Goal: Task Accomplishment & Management: Complete application form

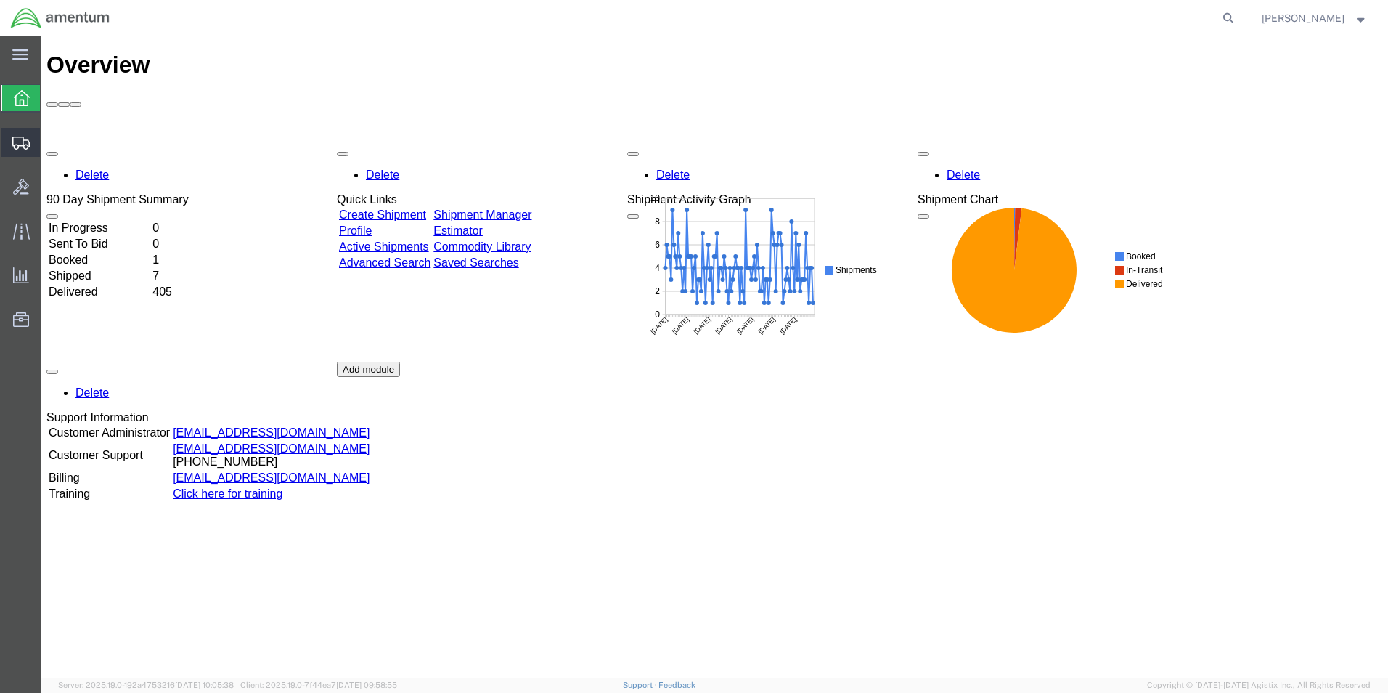
click at [0, 0] on span "Create Shipment" at bounding box center [0, 0] width 0 height 0
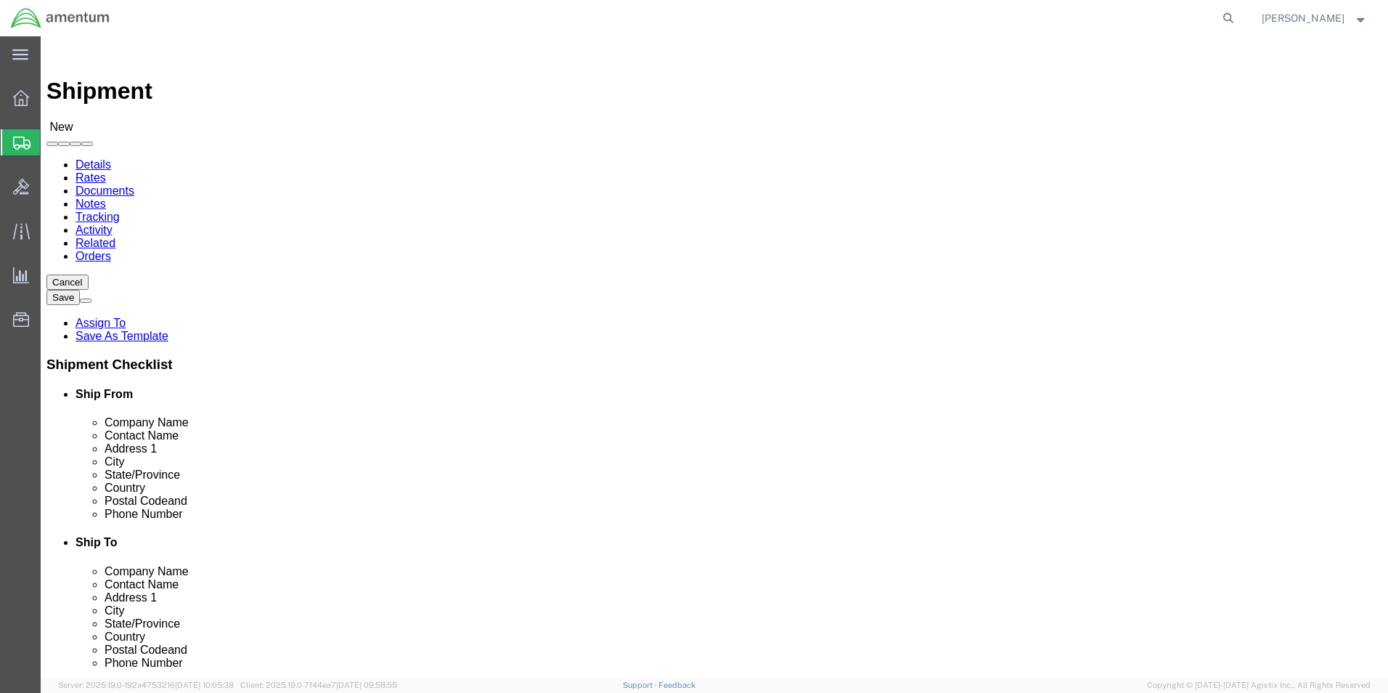
select select
click input "text"
type input "sU"
click p "- AMENTUM - ([PERSON_NAME]) [STREET_ADDRESS][PERSON_NAME]"
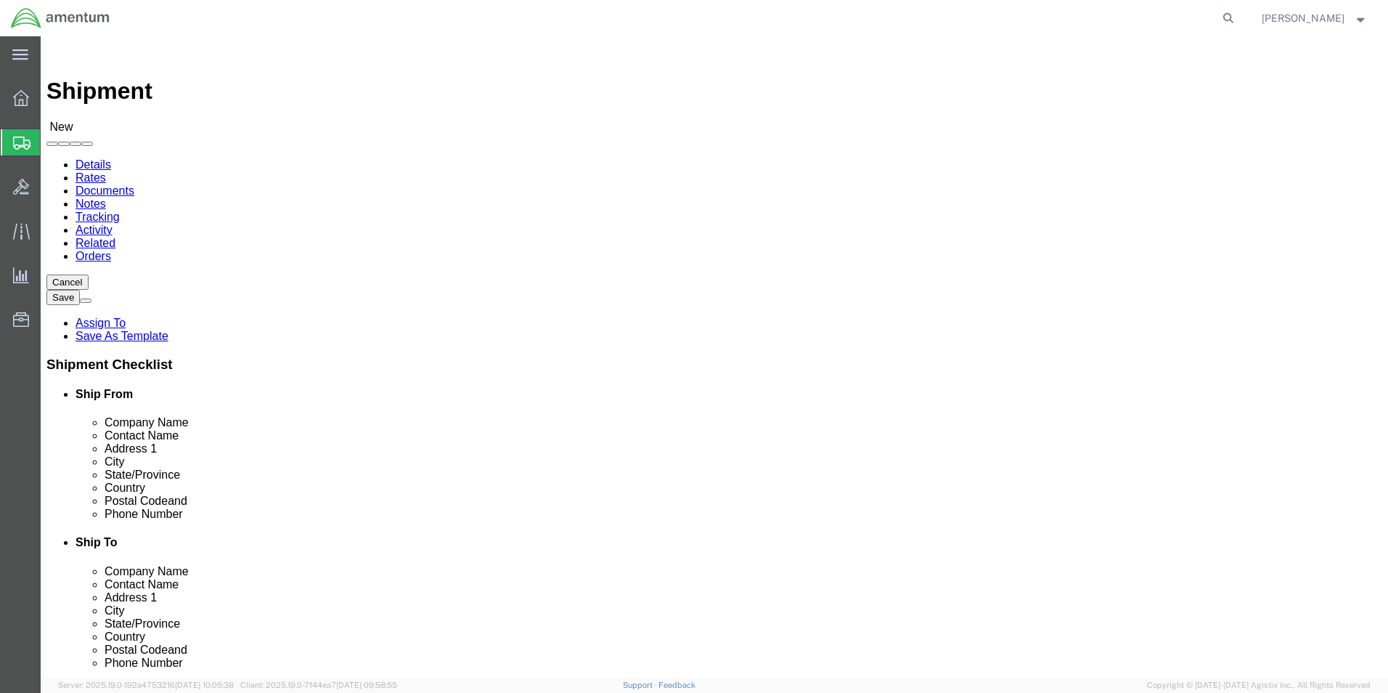
select select "FL"
type input "[PERSON_NAME]"
click input "text"
type input "[PHONE_NUMBER]"
click input "text"
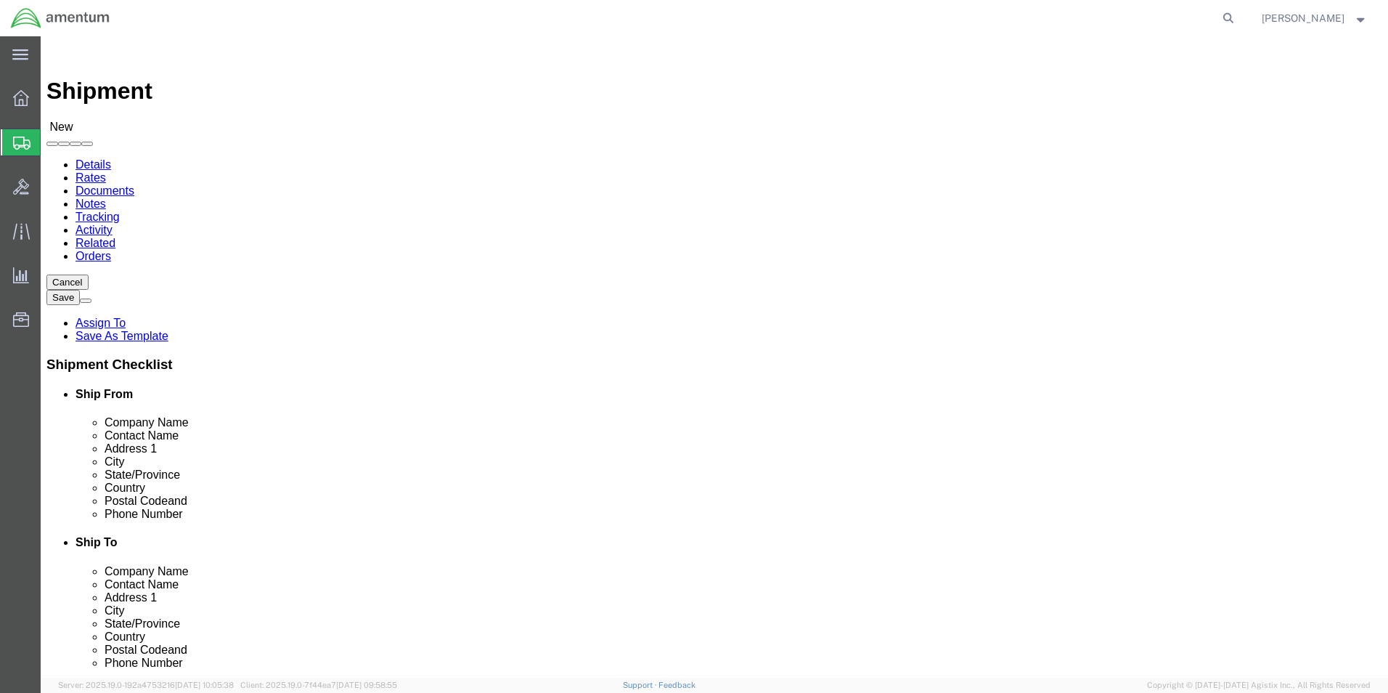
type input "[PERSON_NAME]"
click p "- AMENTUM SERVICES - ([PERSON_NAME] T34 Maintenance) [STREET_ADDRESS][PERSON_NA…"
select select "CA"
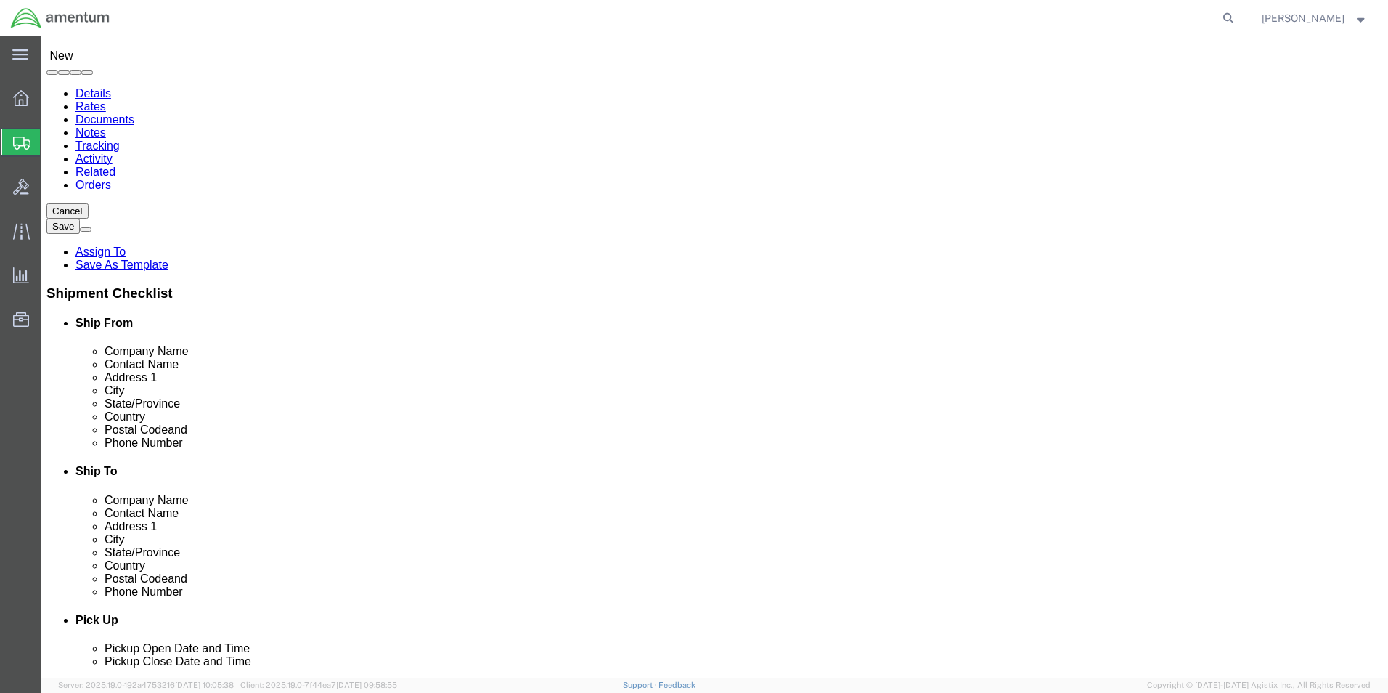
scroll to position [290, 0]
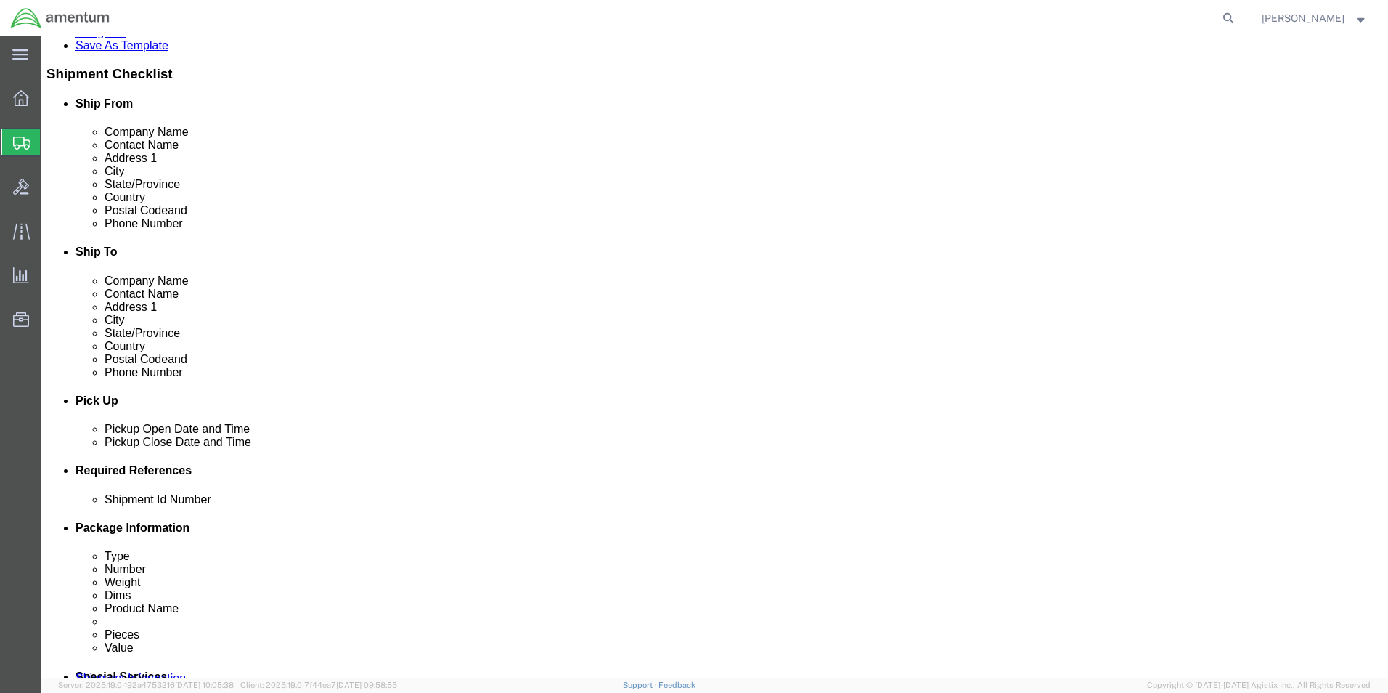
type input "[PERSON_NAME] T34 Maintenance"
click div "[DATE] 2:00 PM"
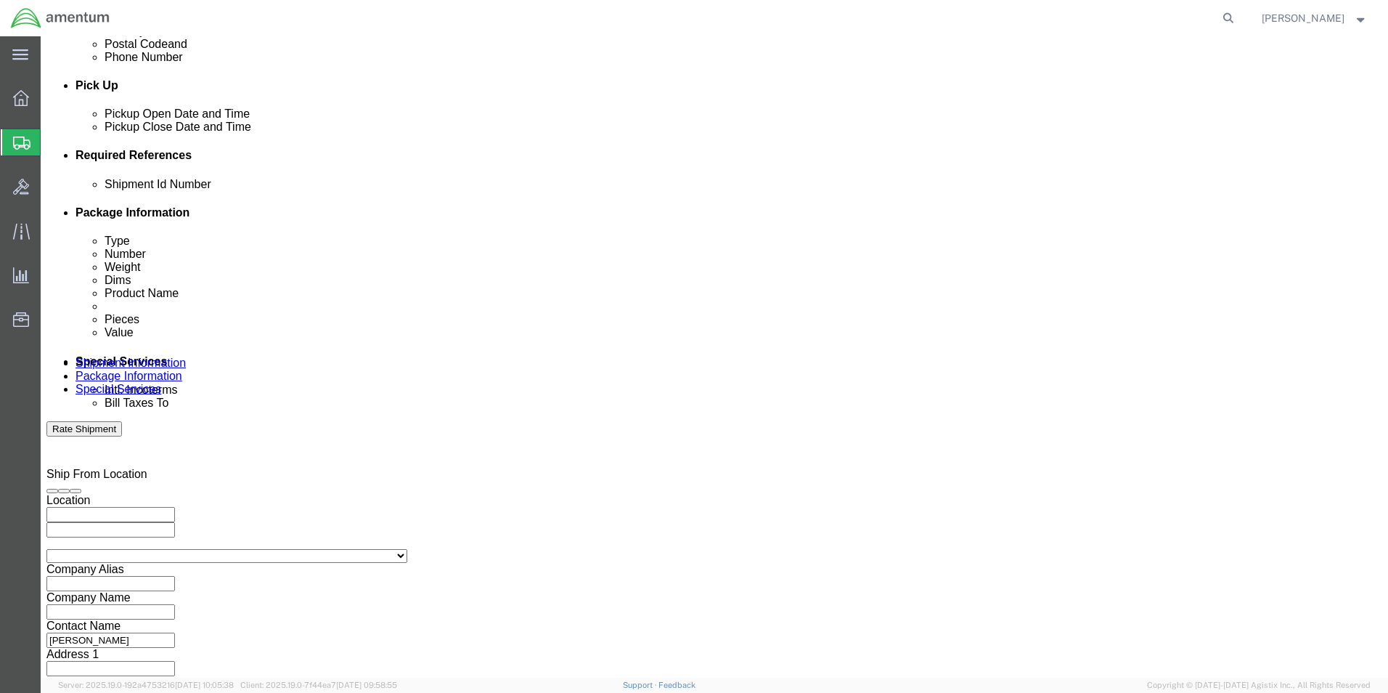
type input "3:00 PM"
click button "Apply"
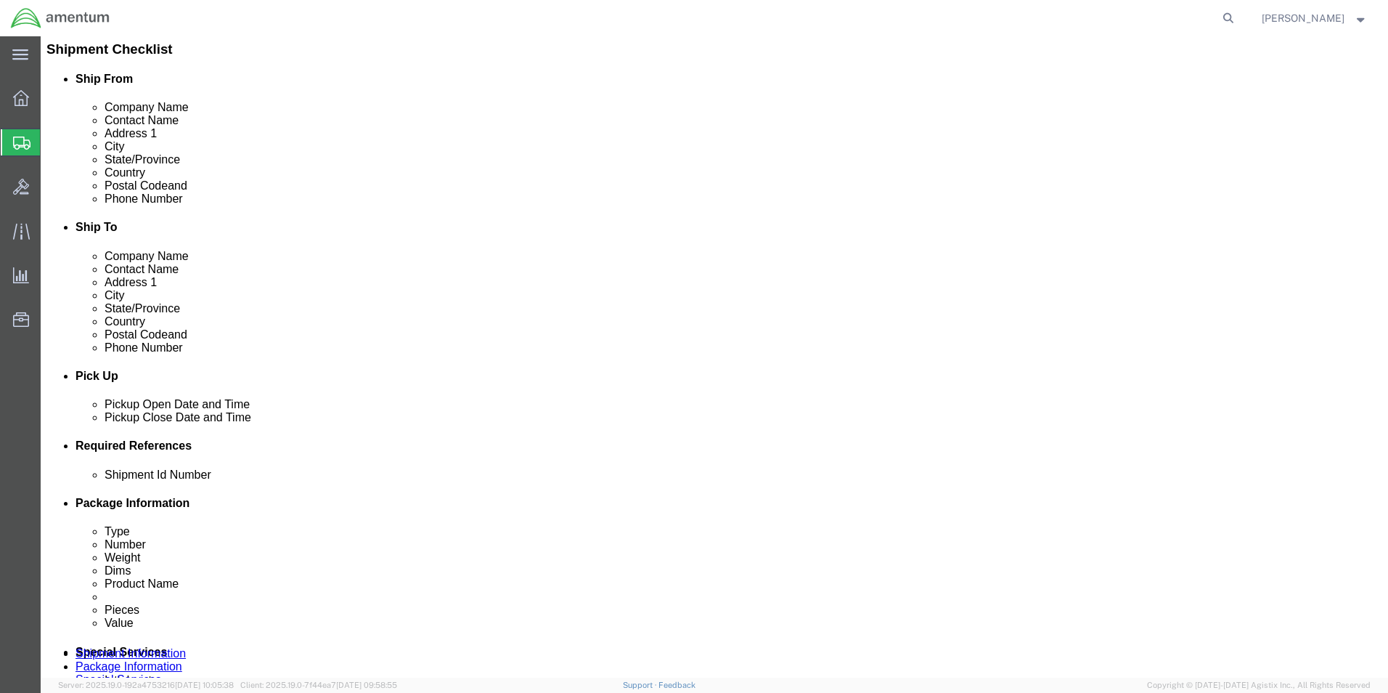
click div
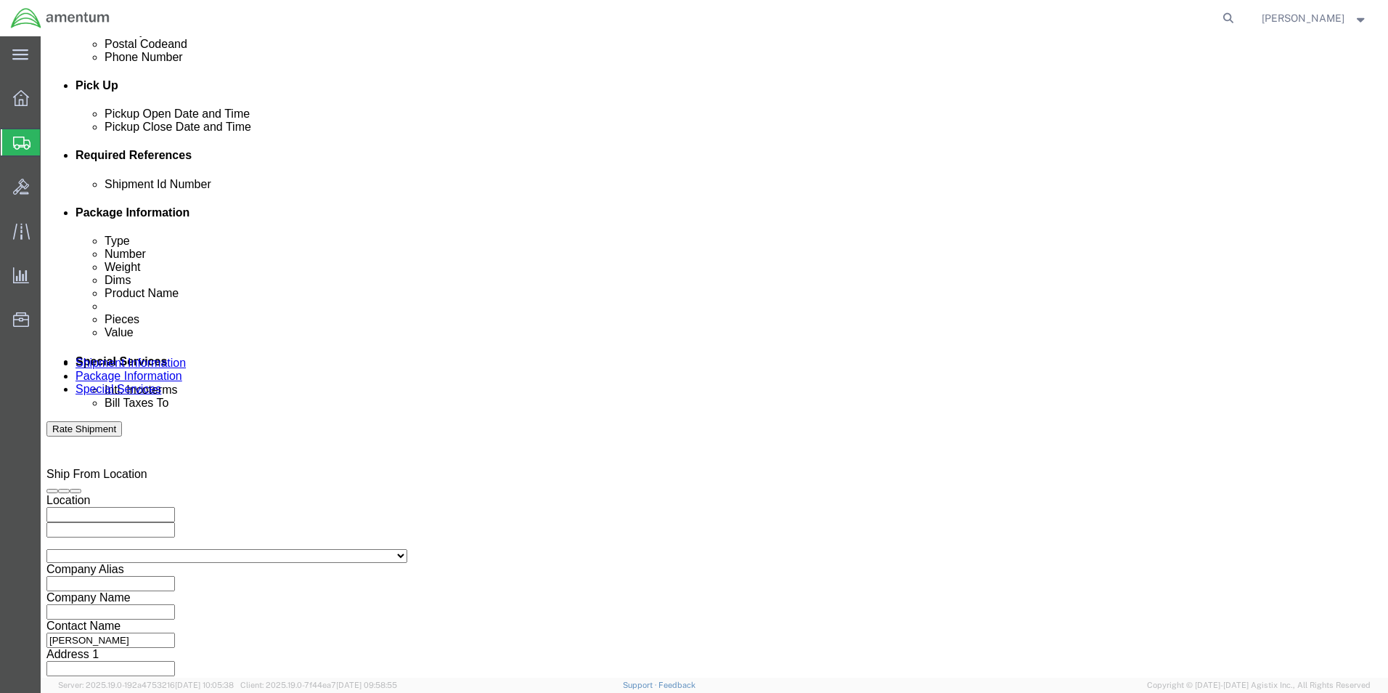
click input "4:00 PM"
click input "7:00 PM"
type input "7:00 AM"
click button "Apply"
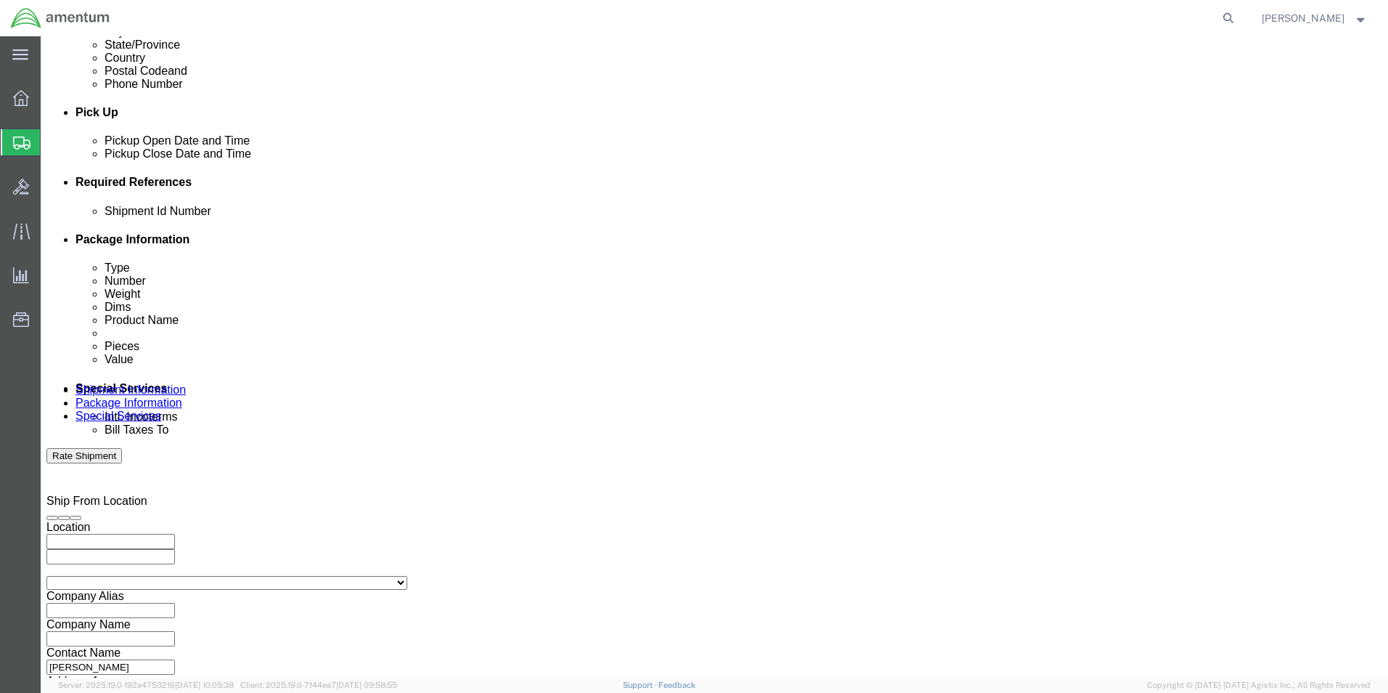
scroll to position [533, 0]
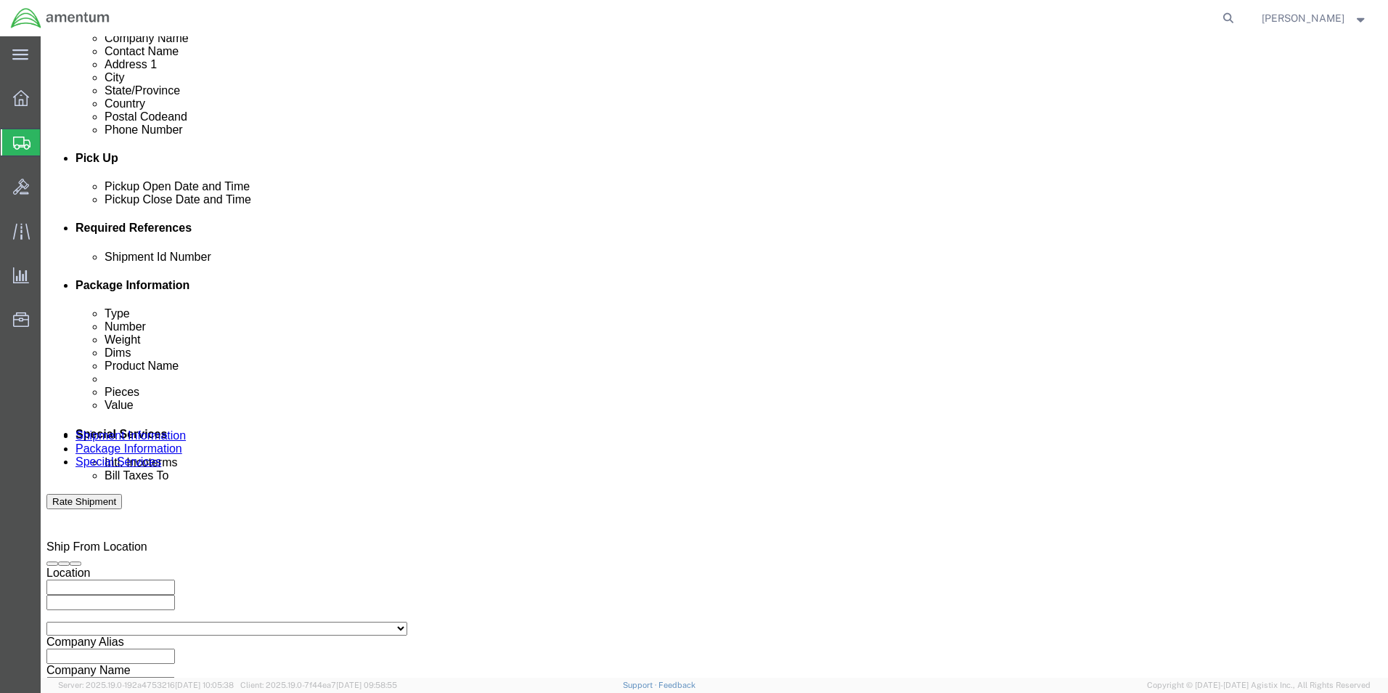
click div
click input "8:00 AM"
click input "3:00 AM"
type input "3:00 PM"
click button "Apply"
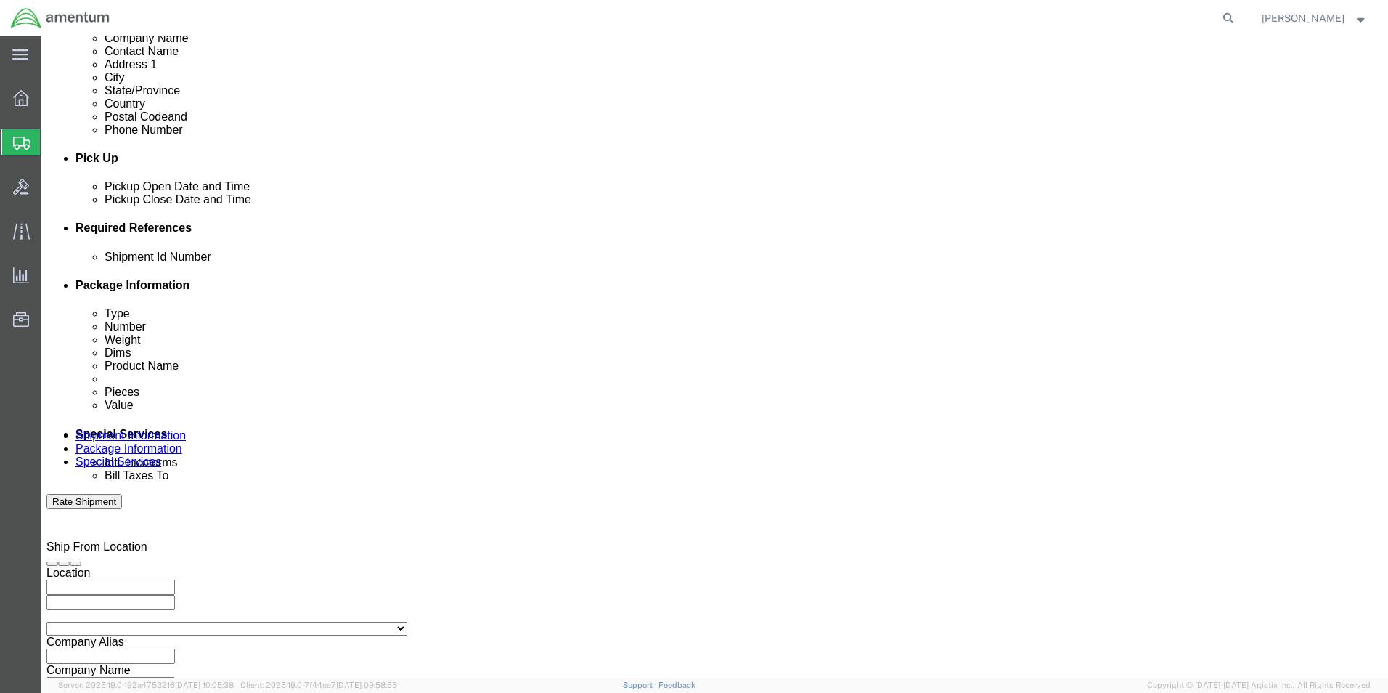
click button "Add reference"
click input "text"
type input "6000"
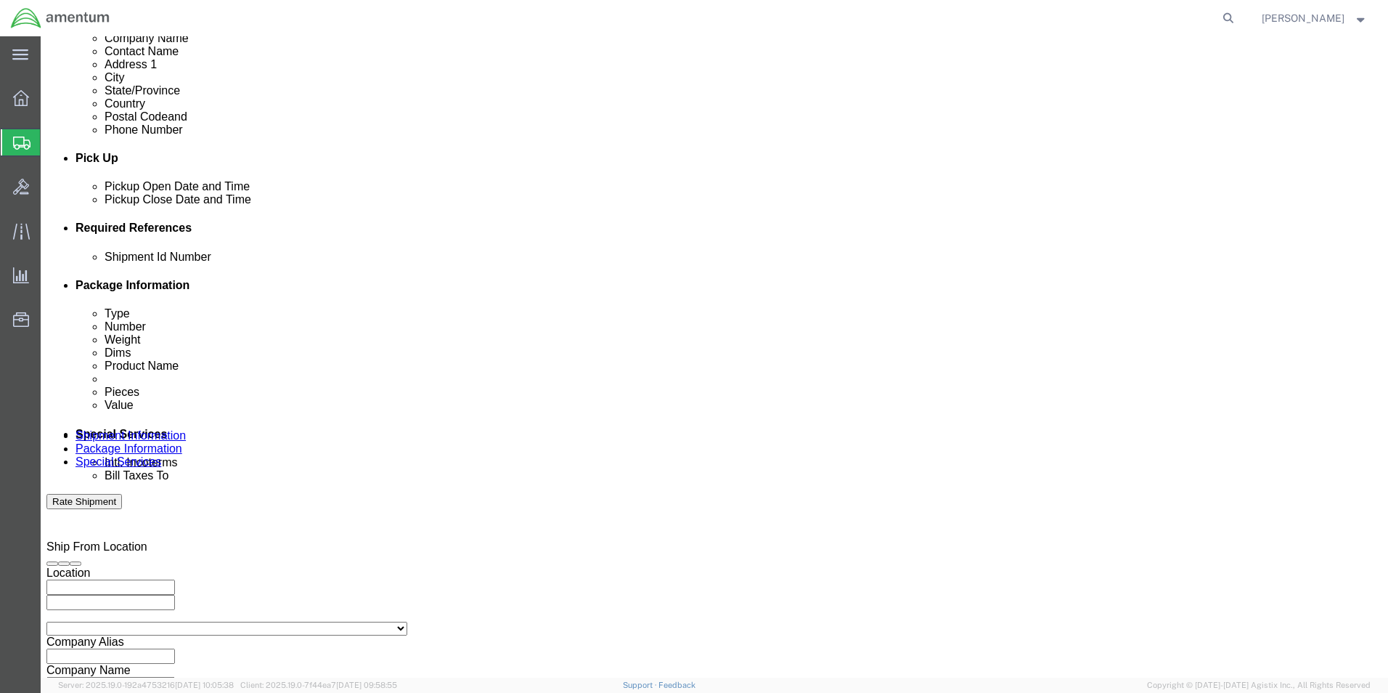
click select "Select Account Type Activity ID Airline Appointment Number ASN Batch Request # …"
select select "DEPT"
click select "Select Account Type Activity ID Airline Appointment Number ASN Batch Request # …"
click input "text"
type input "T44"
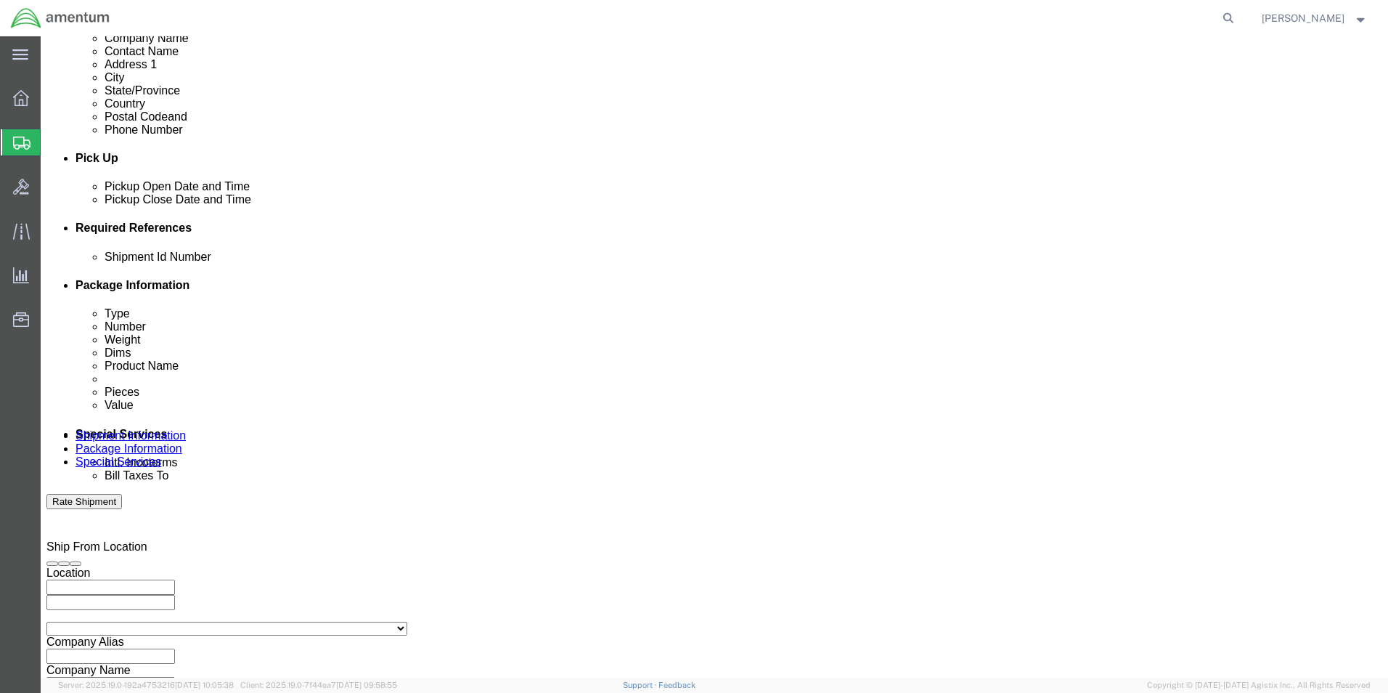
click select "Select Account Type Activity ID Airline Appointment Number ASN Batch Request # …"
select select "PROJNUM"
click select "Select Account Type Activity ID Airline Appointment Number ASN Batch Request # …"
click input "text"
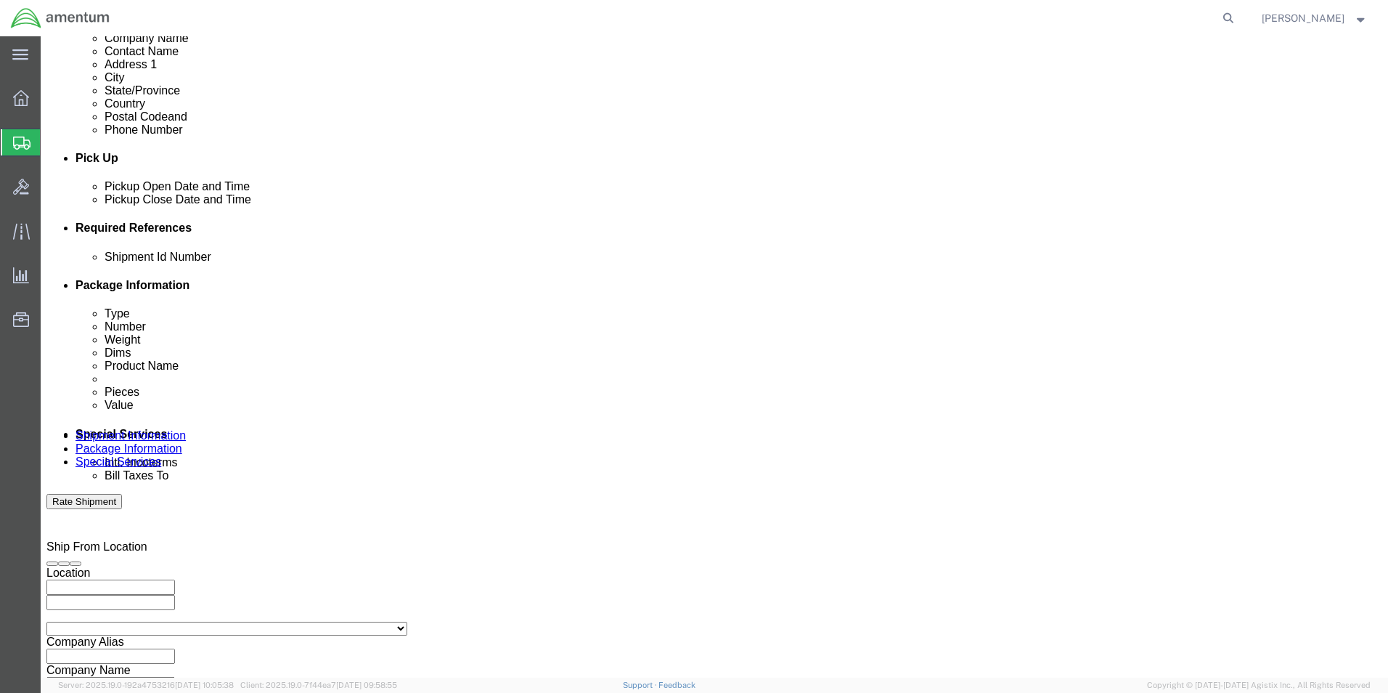
type input "6097.5.034.02.C.FU.0.23E.E00"
click select "Select Account Type Activity ID Airline Appointment Number ASN Batch Request # …"
select select "PCKSLIP"
click select "Select Account Type Activity ID Airline Appointment Number ASN Batch Request # …"
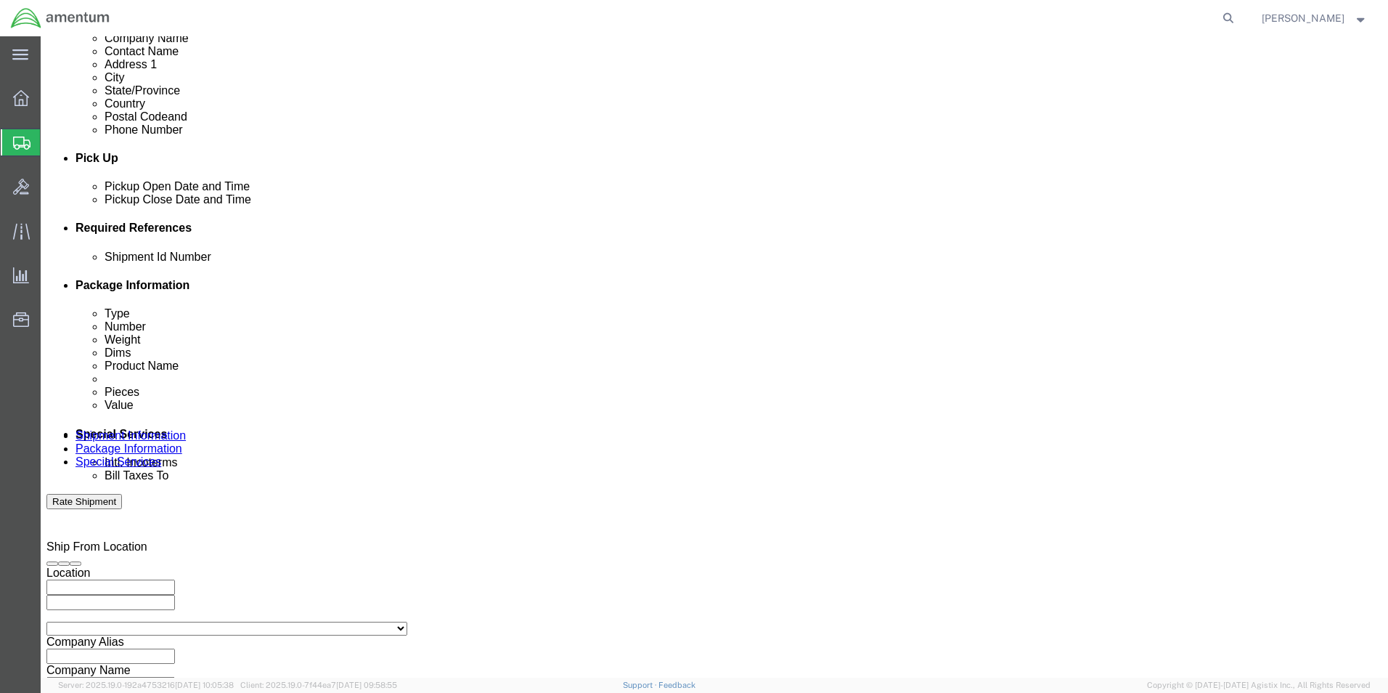
click input "text"
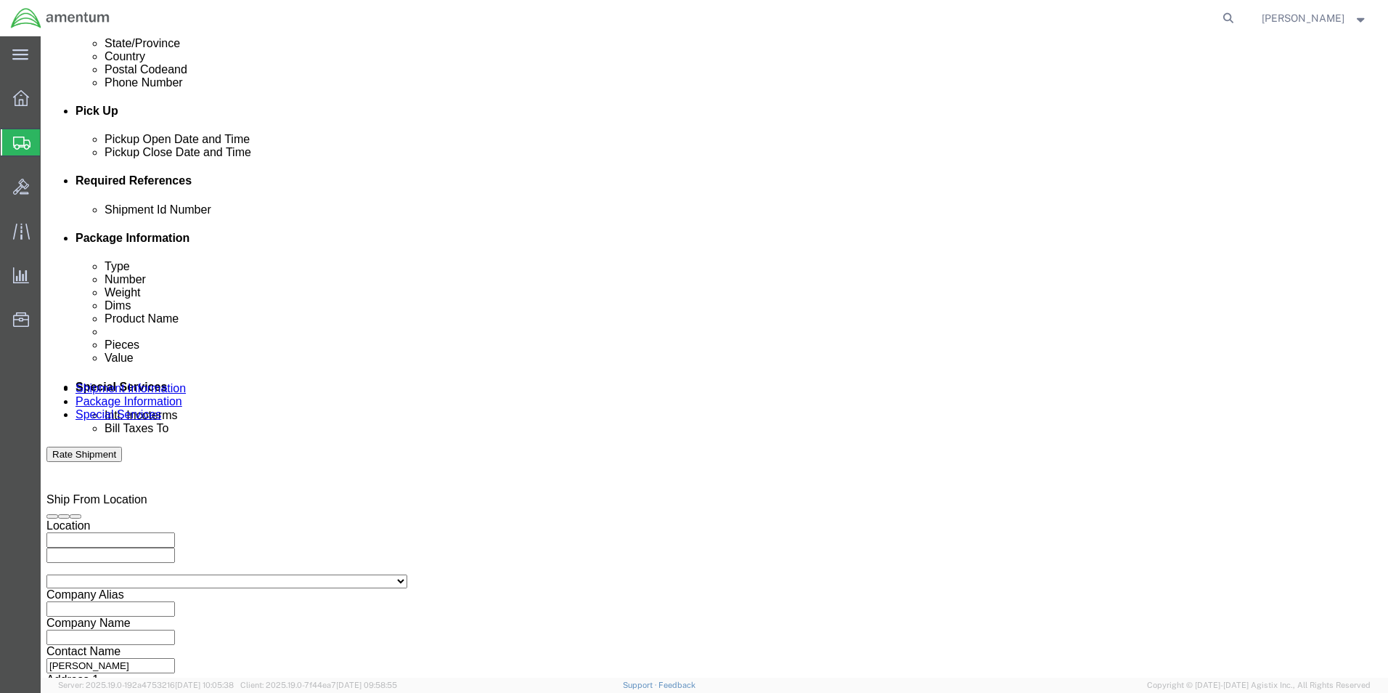
scroll to position [633, 0]
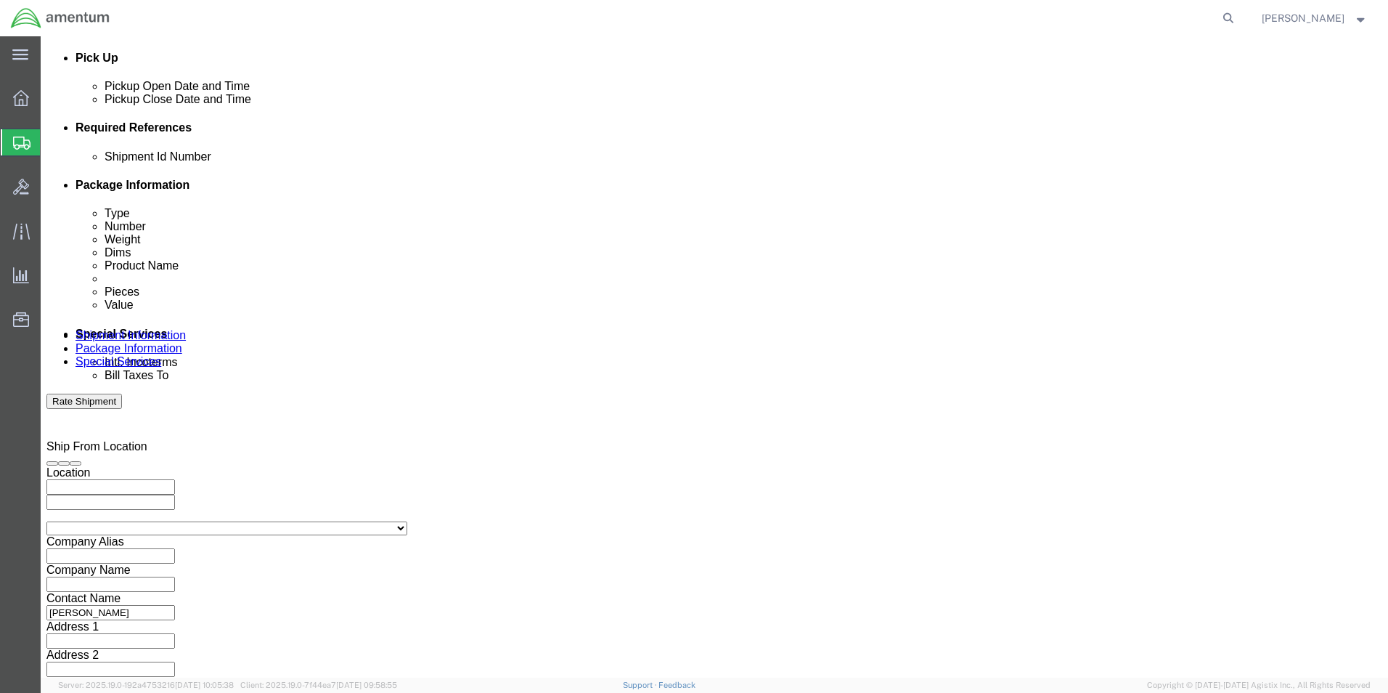
type input "157323"
click button "Continue"
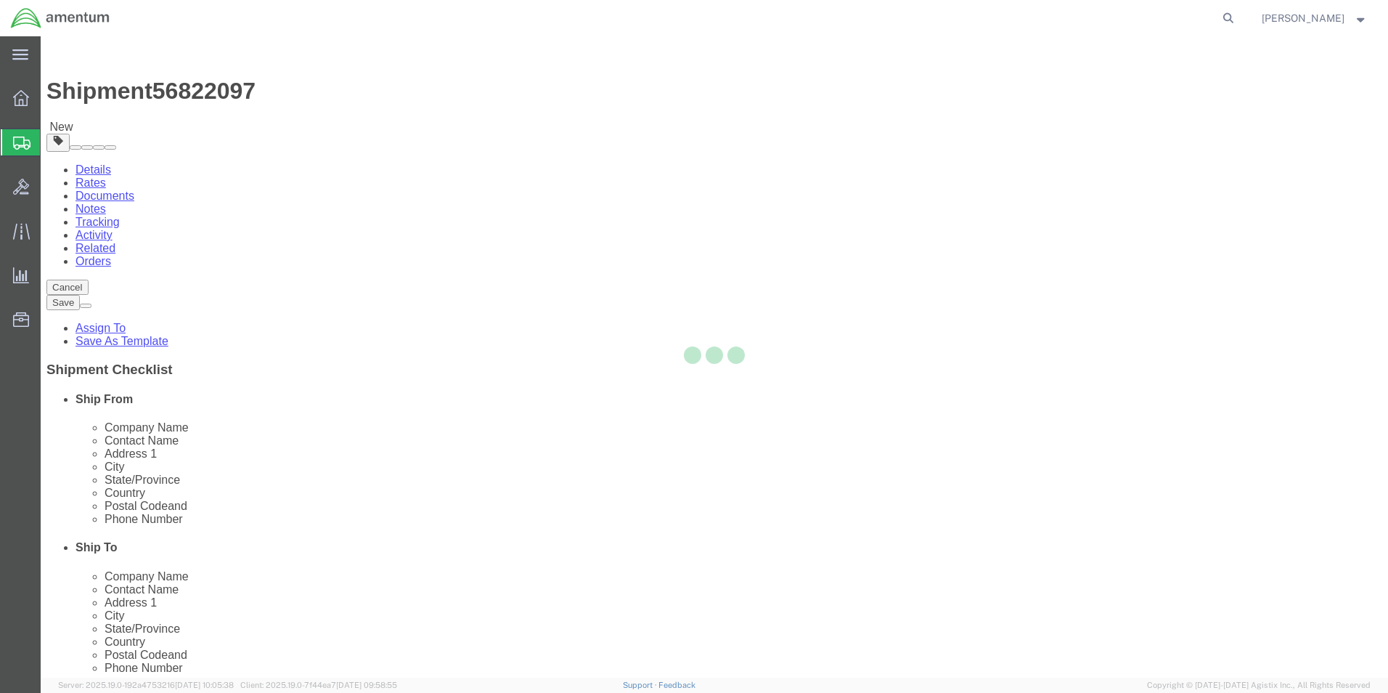
select select "CBOX"
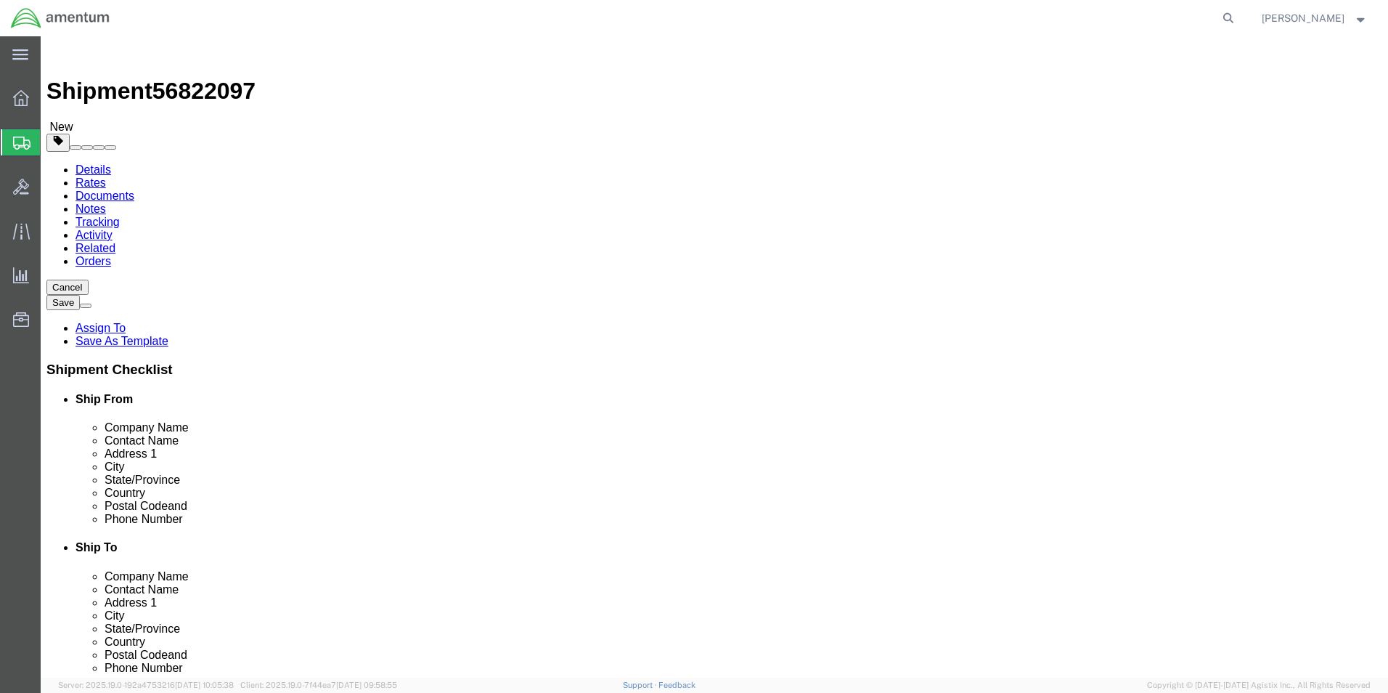
click input "text"
type input "7"
type input "5"
type input "4"
click input "0.00"
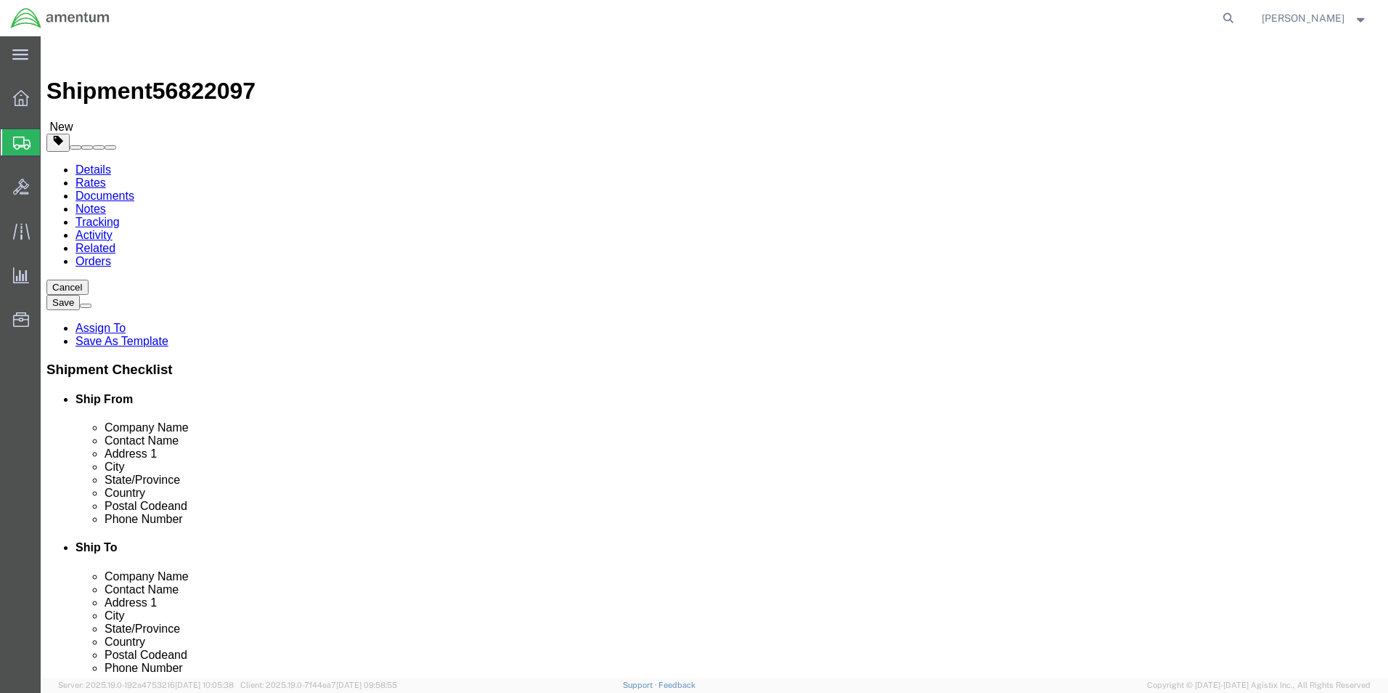
click input "0.00"
type input "1.00"
click div "Package Type Select BCK Boxes Bale(s) Basket(s) Bolt(s) Bottle(s) Buckets Bulk …"
click link "Add Content"
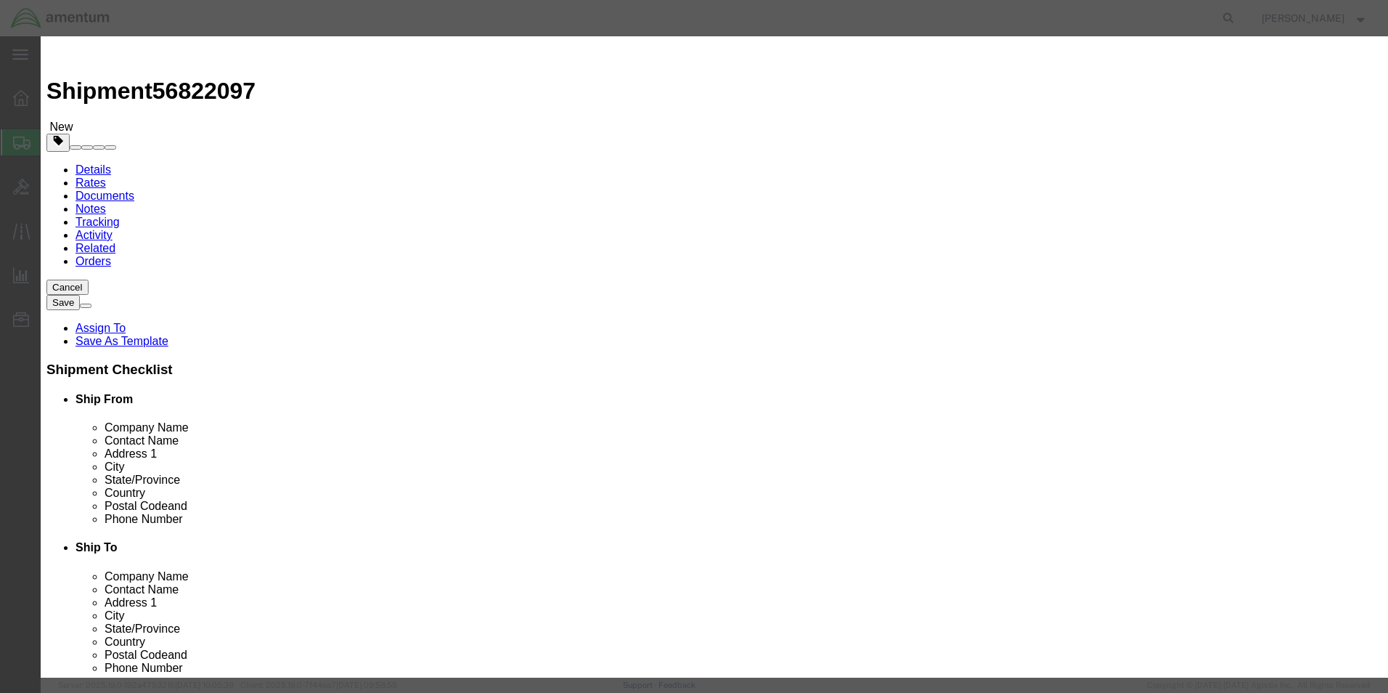
click input "text"
type input "A/C PARTS"
click input "0"
type input "0"
type input "29"
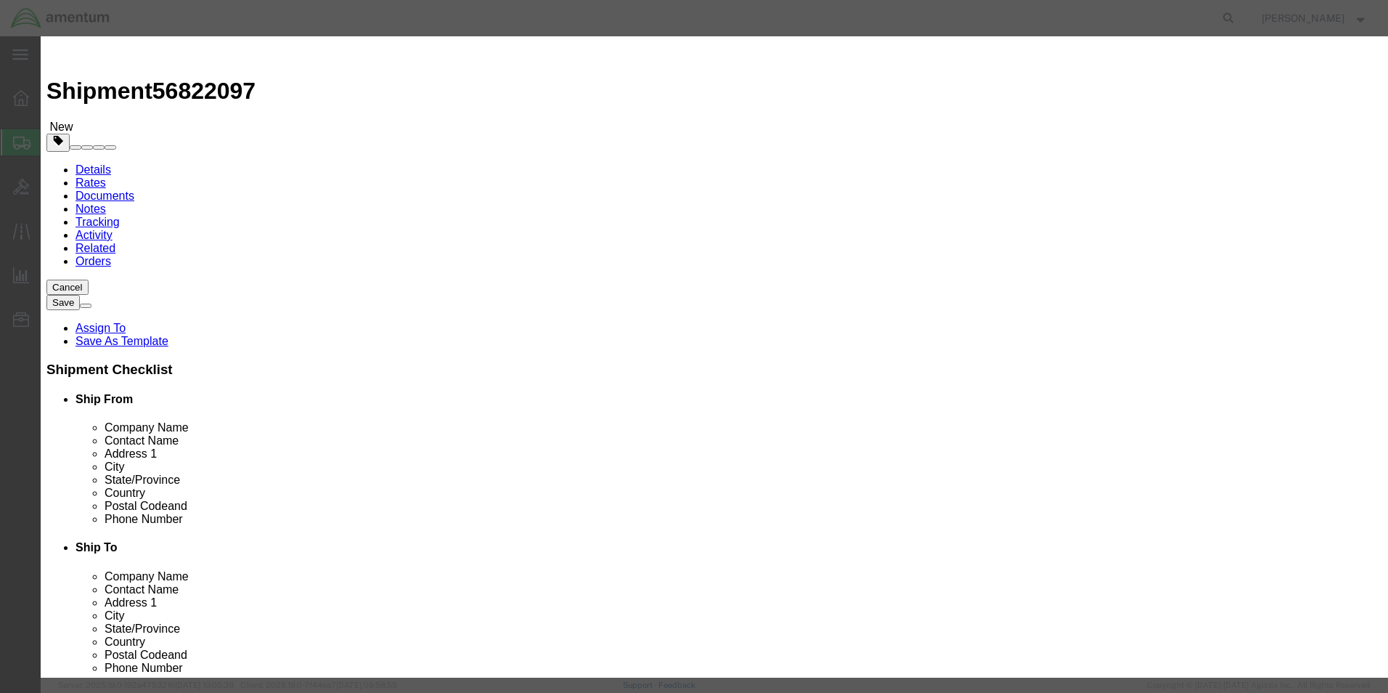
click input "text"
type input "200"
click button "Save & Close"
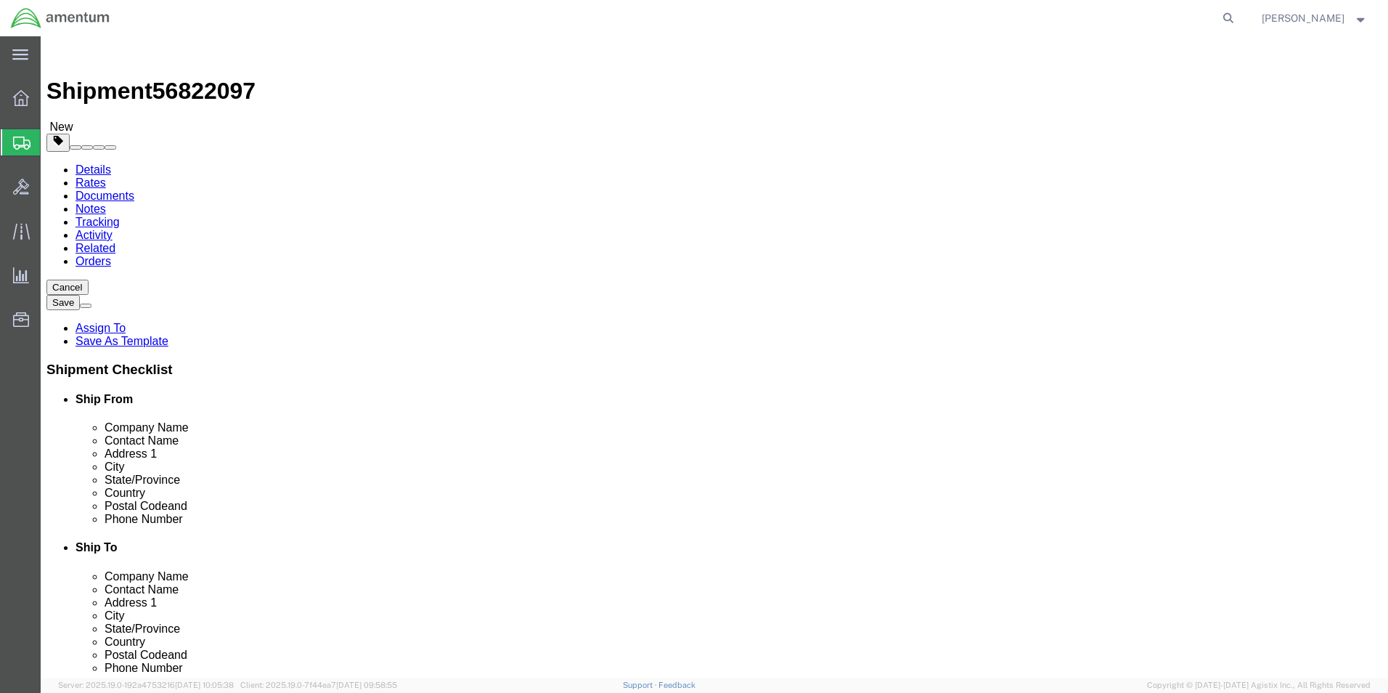
click button "Rate Shipment"
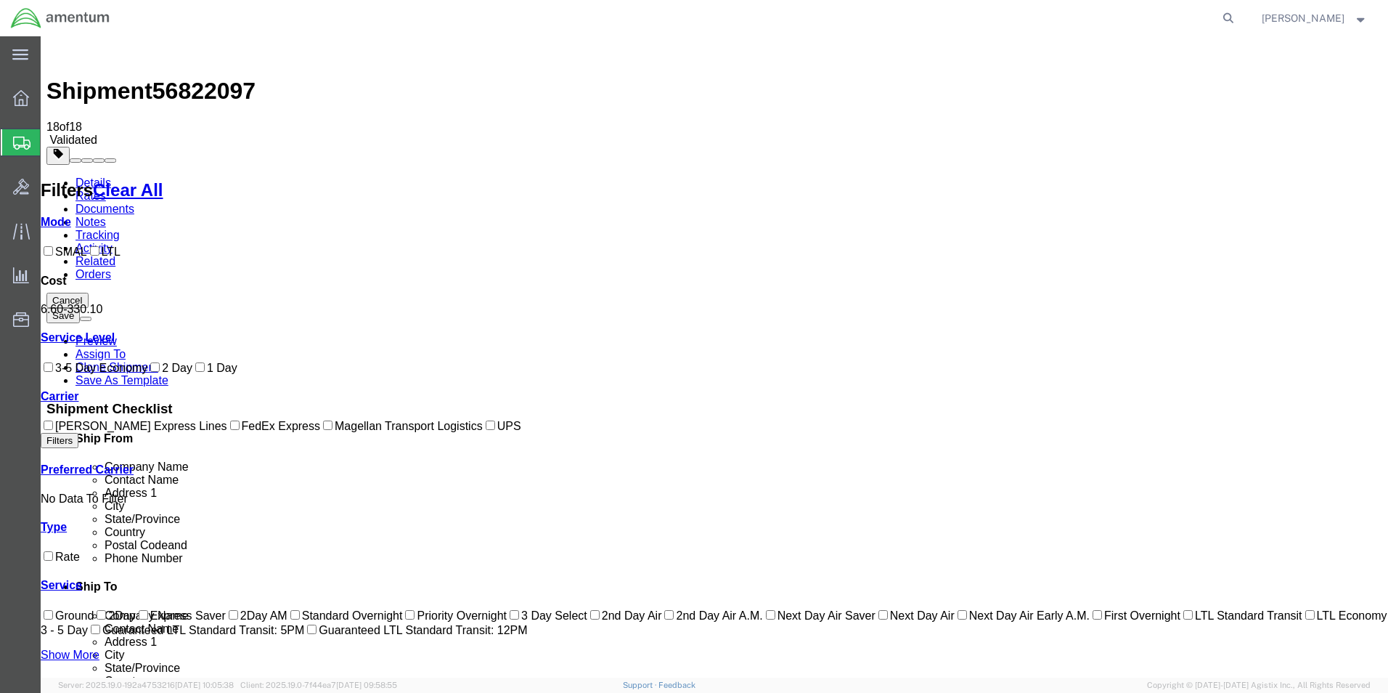
checkbox input "true"
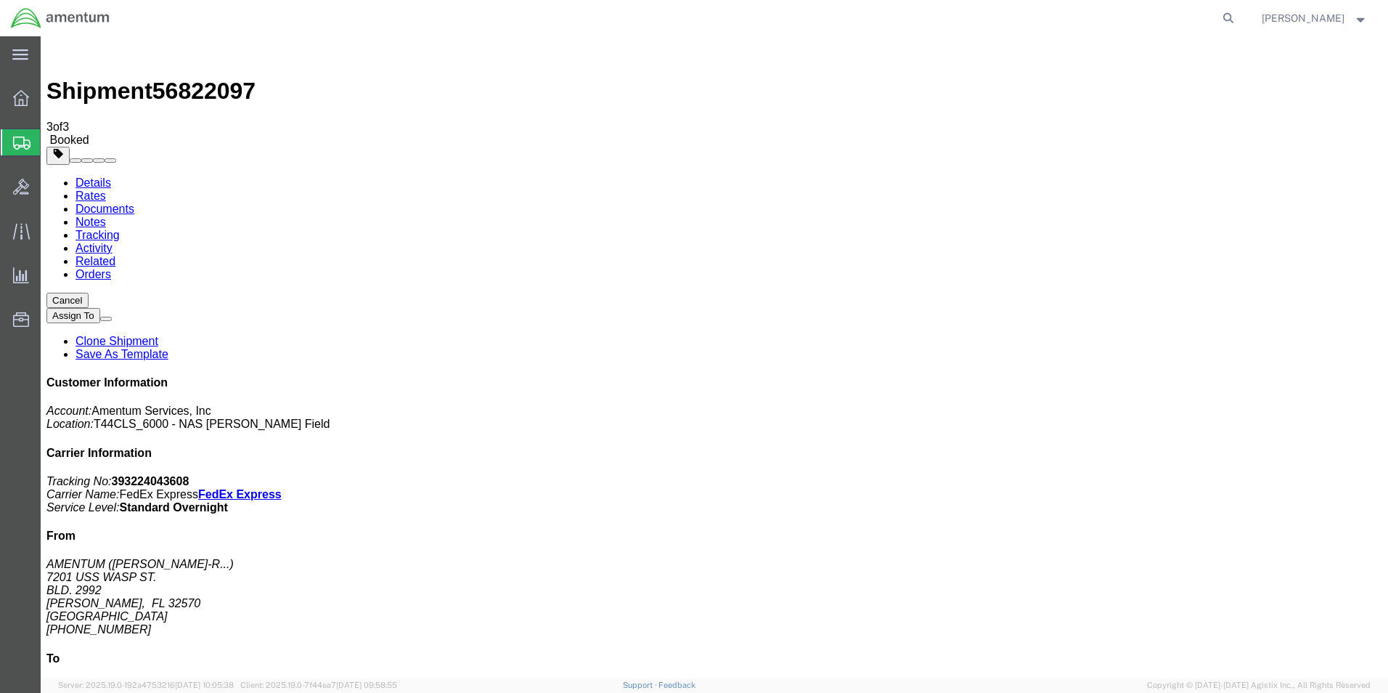
checkbox input "true"
